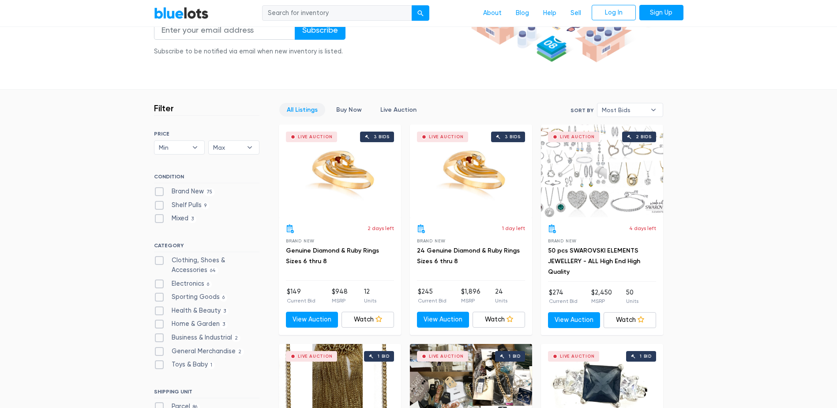
scroll to position [177, 0]
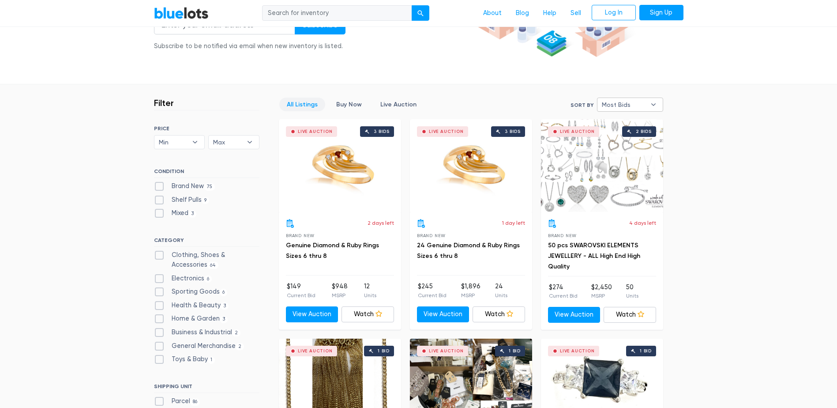
click at [633, 102] on span "Most Bids" at bounding box center [624, 104] width 44 height 13
click at [627, 136] on li "Ending Soonest" at bounding box center [634, 136] width 69 height 14
select select "ending_soonest"
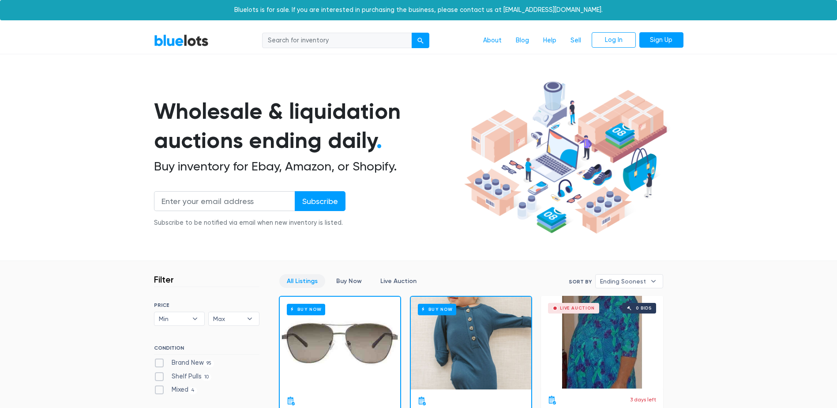
scroll to position [237, 0]
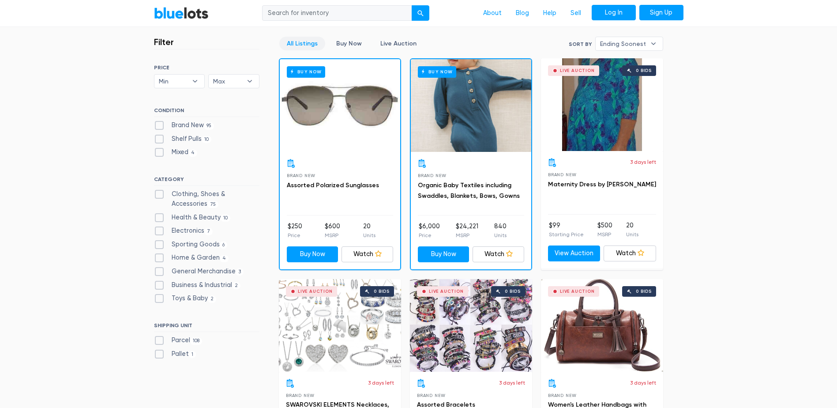
click at [620, 8] on link "Log In" at bounding box center [614, 13] width 44 height 16
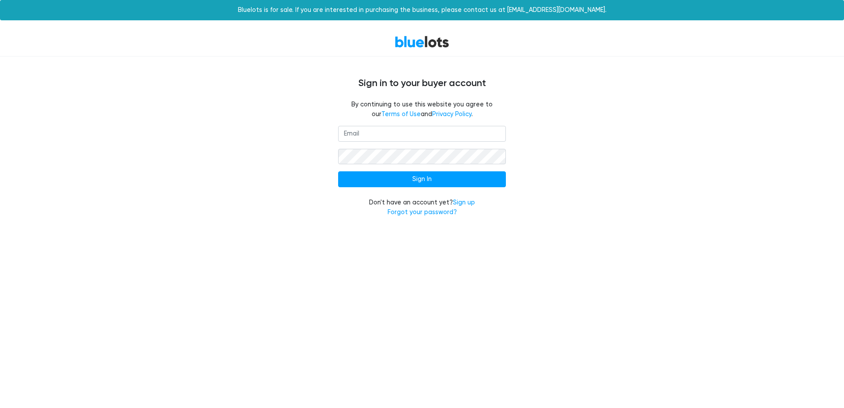
click at [396, 132] on input "email" at bounding box center [422, 134] width 168 height 16
type input "[EMAIL_ADDRESS][DOMAIN_NAME]"
click at [462, 202] on link "Sign up" at bounding box center [464, 203] width 22 height 8
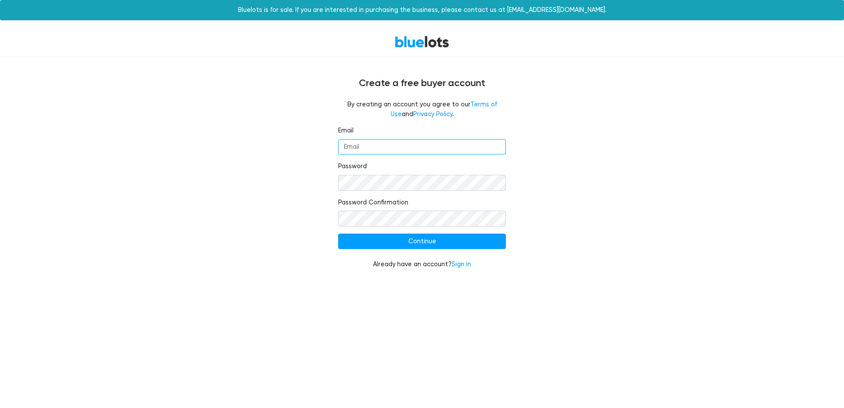
click at [390, 144] on input "Email" at bounding box center [422, 147] width 168 height 16
type input "[EMAIL_ADDRESS][DOMAIN_NAME]"
click at [420, 239] on input "Continue" at bounding box center [422, 242] width 168 height 16
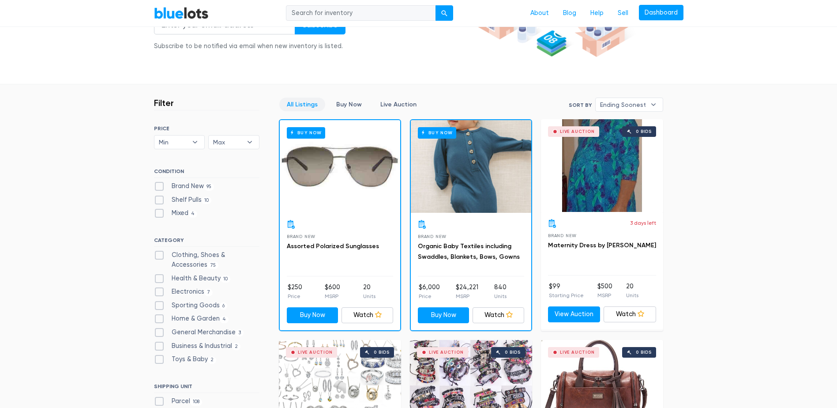
scroll to position [221, 0]
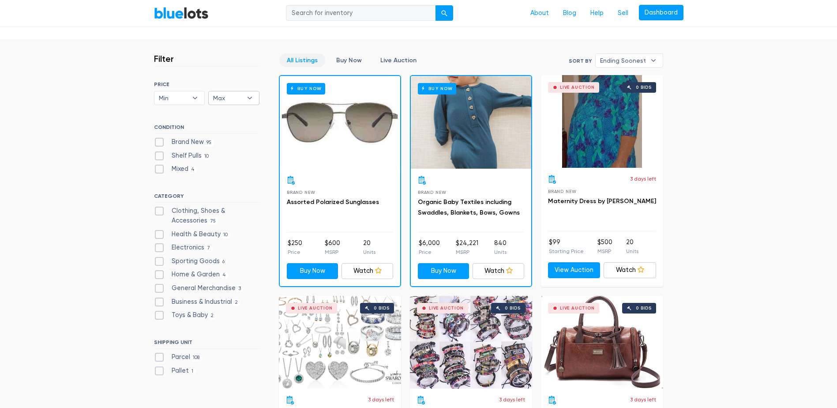
click at [253, 99] on b "▾" at bounding box center [250, 97] width 19 height 13
click at [236, 128] on li "$100" at bounding box center [245, 130] width 69 height 14
select select "10000"
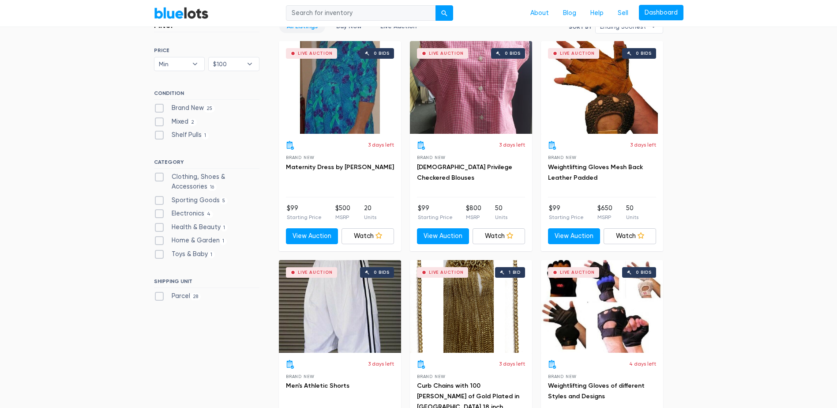
scroll to position [221, 0]
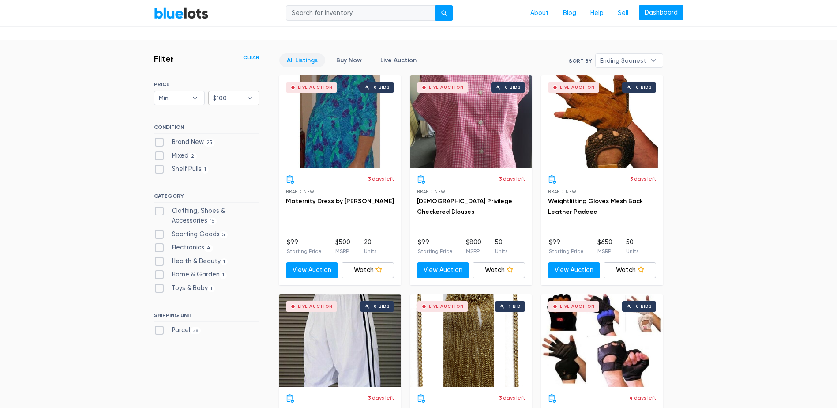
click at [249, 95] on b "▾" at bounding box center [250, 97] width 19 height 13
click at [197, 95] on b "▾" at bounding box center [195, 97] width 19 height 13
click at [194, 96] on b "▾" at bounding box center [195, 97] width 19 height 13
click at [194, 97] on b "▾" at bounding box center [195, 97] width 19 height 13
click at [192, 115] on li "Min" at bounding box center [191, 116] width 69 height 14
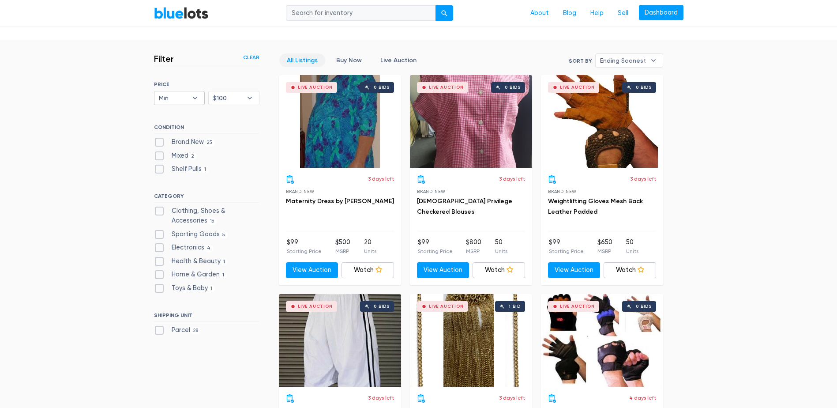
click at [194, 97] on b "▾" at bounding box center [195, 97] width 19 height 13
click at [190, 128] on li "$100" at bounding box center [191, 130] width 69 height 14
select select "10000"
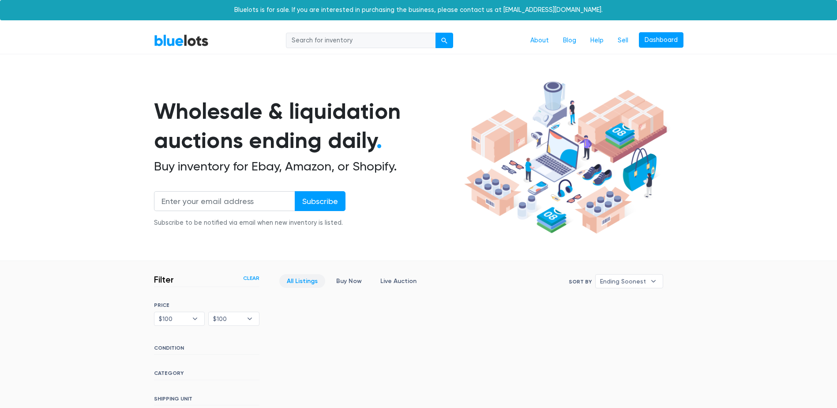
scroll to position [205, 0]
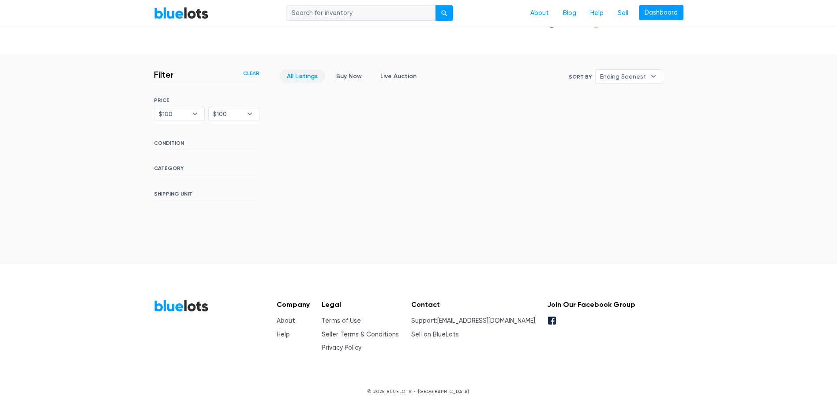
click at [173, 143] on h6 "CONDITION" at bounding box center [206, 145] width 105 height 10
